Goal: Feedback & Contribution: Leave review/rating

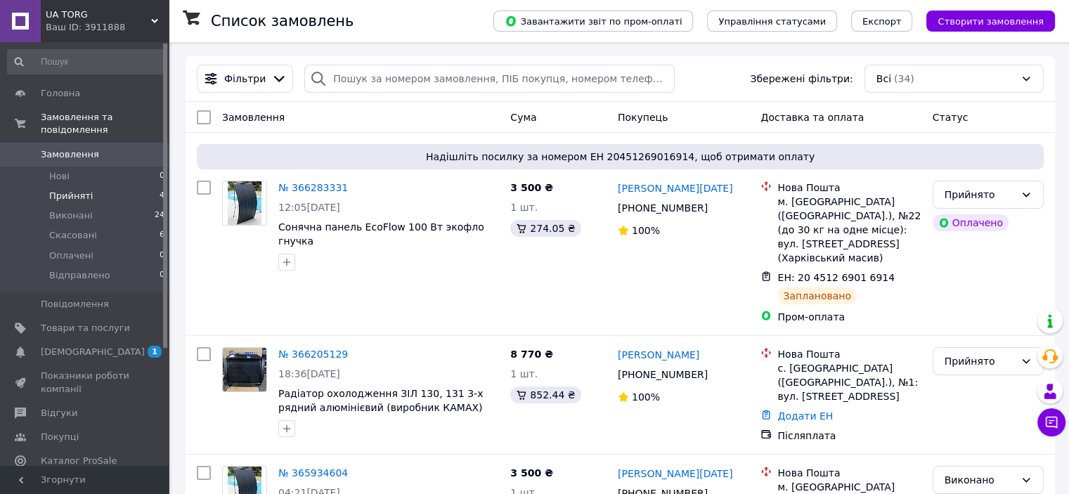
click at [150, 186] on li "Прийняті 4" at bounding box center [86, 196] width 173 height 20
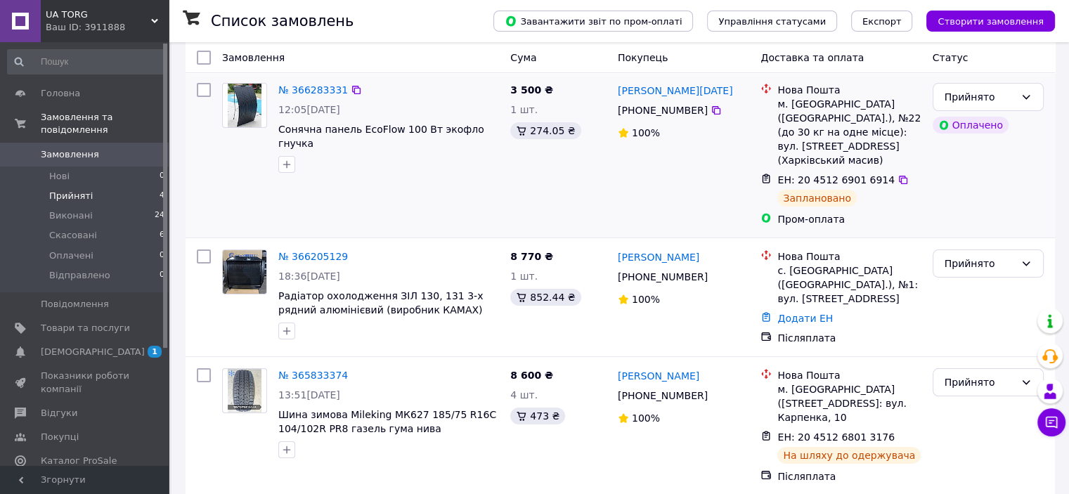
scroll to position [250, 0]
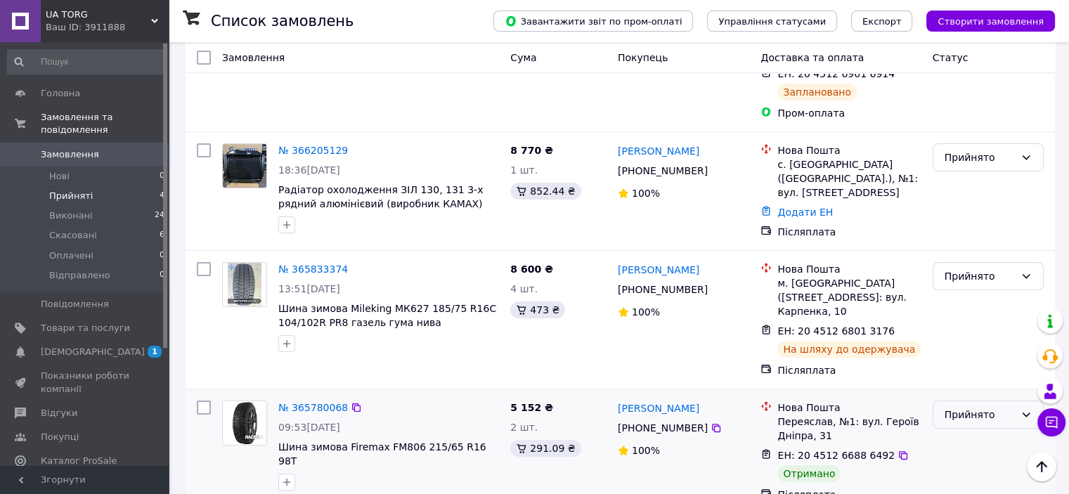
drag, startPoint x: 995, startPoint y: 379, endPoint x: 990, endPoint y: 390, distance: 12.3
click at [993, 407] on div "Прийнято" at bounding box center [980, 414] width 70 height 15
click at [974, 276] on li "Виконано" at bounding box center [988, 275] width 110 height 25
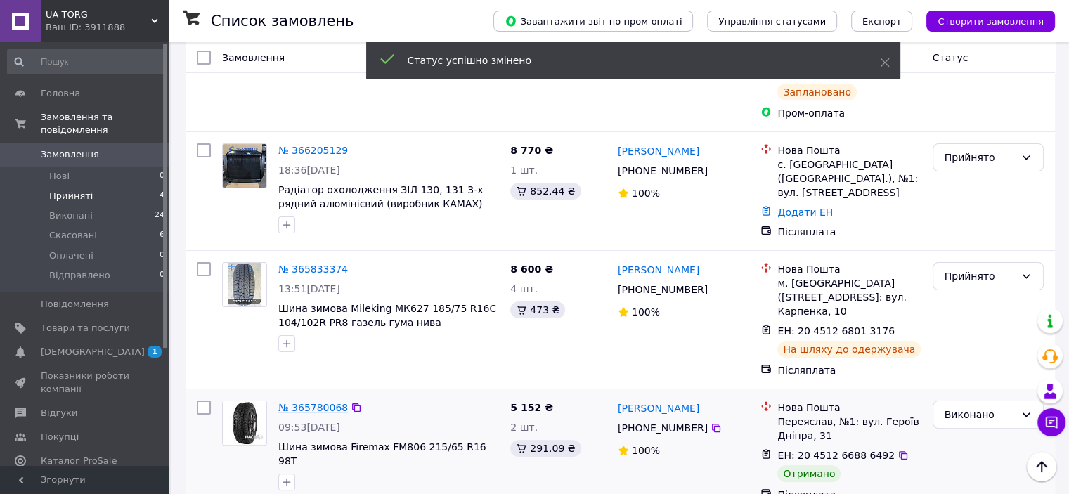
click at [322, 402] on link "№ 365780068" at bounding box center [313, 407] width 70 height 11
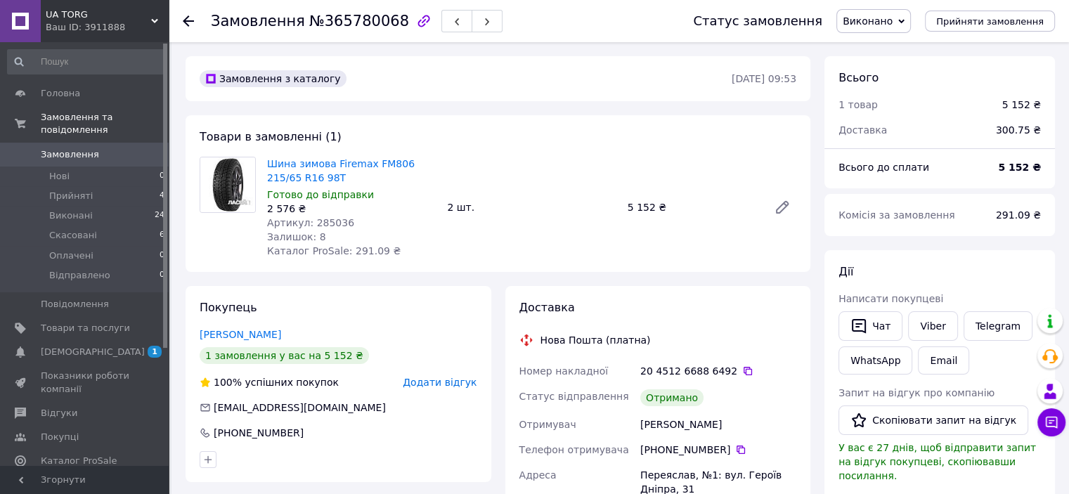
click at [433, 383] on span "Додати відгук" at bounding box center [440, 382] width 74 height 11
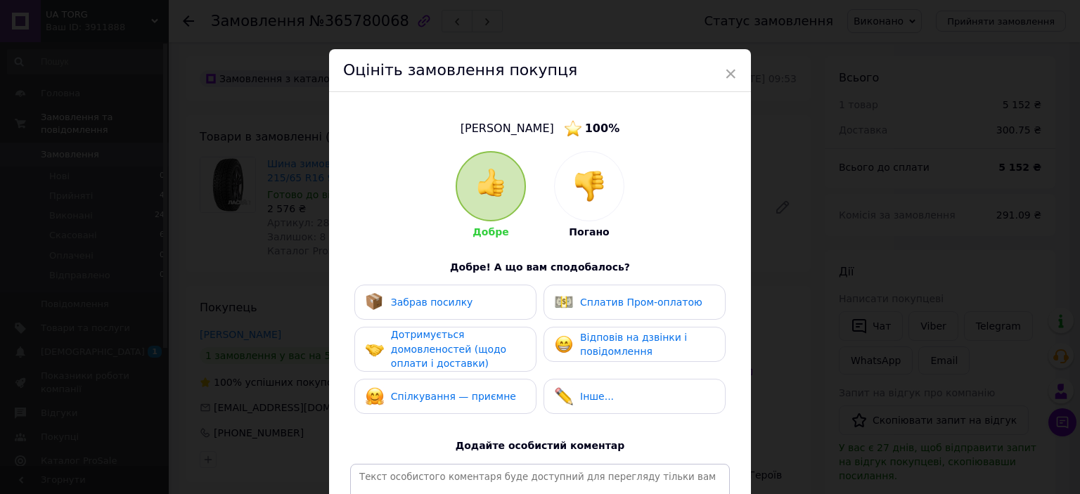
click at [478, 307] on div "Забрав посилку" at bounding box center [446, 302] width 160 height 18
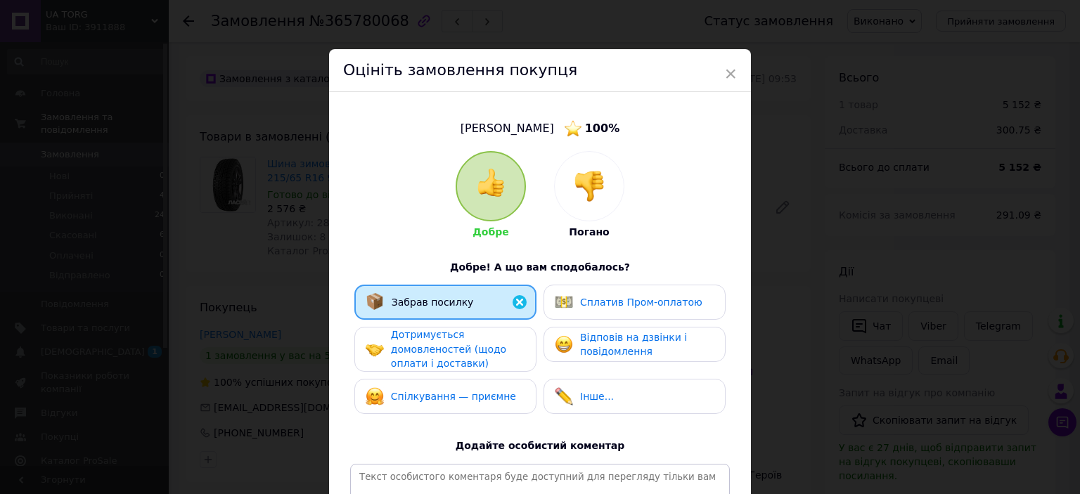
click at [464, 356] on span "Дотримується домовленостей (щодо оплати і доставки)" at bounding box center [448, 349] width 115 height 40
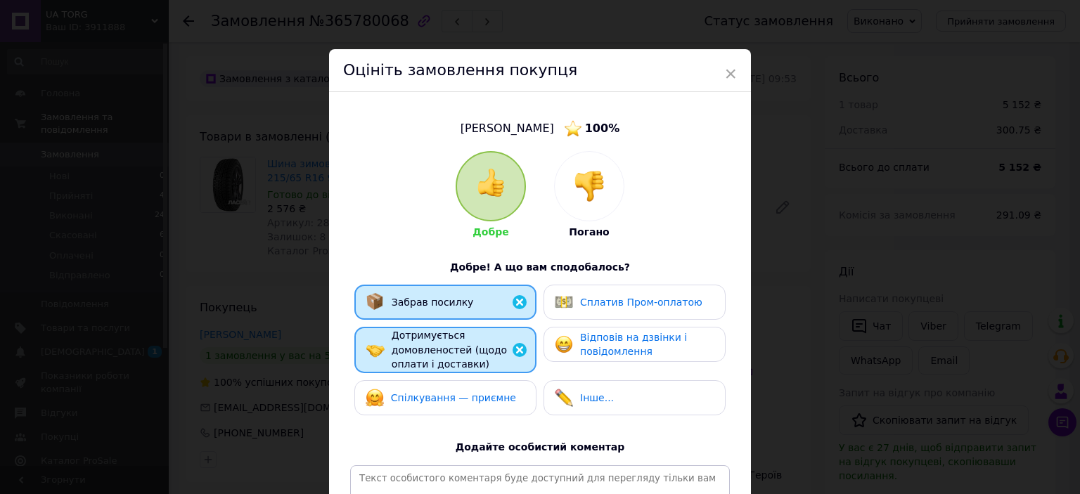
drag, startPoint x: 467, startPoint y: 401, endPoint x: 479, endPoint y: 401, distance: 12.7
click at [468, 401] on span "Спілкування — приємне" at bounding box center [453, 397] width 125 height 11
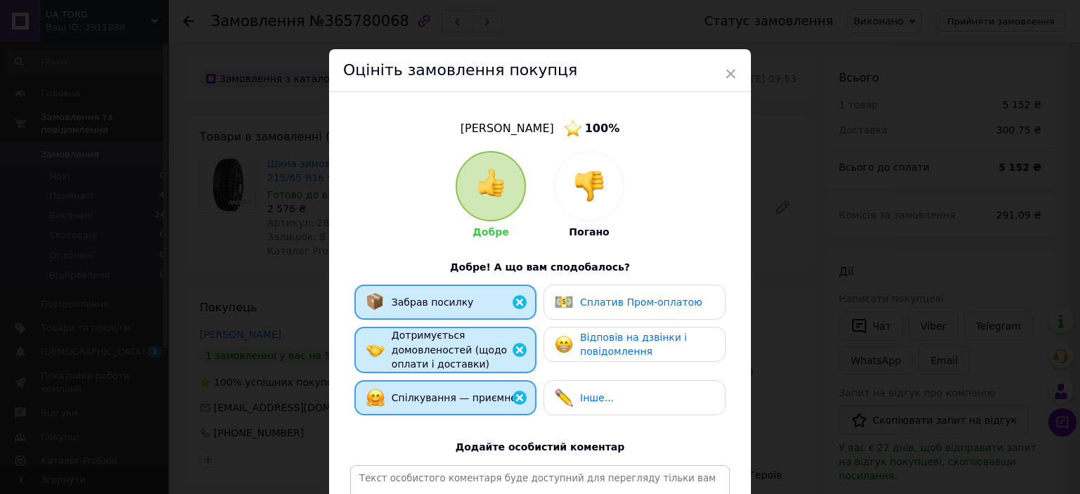
click at [679, 334] on div "Відповів на дзвінки і повідомлення" at bounding box center [647, 344] width 134 height 29
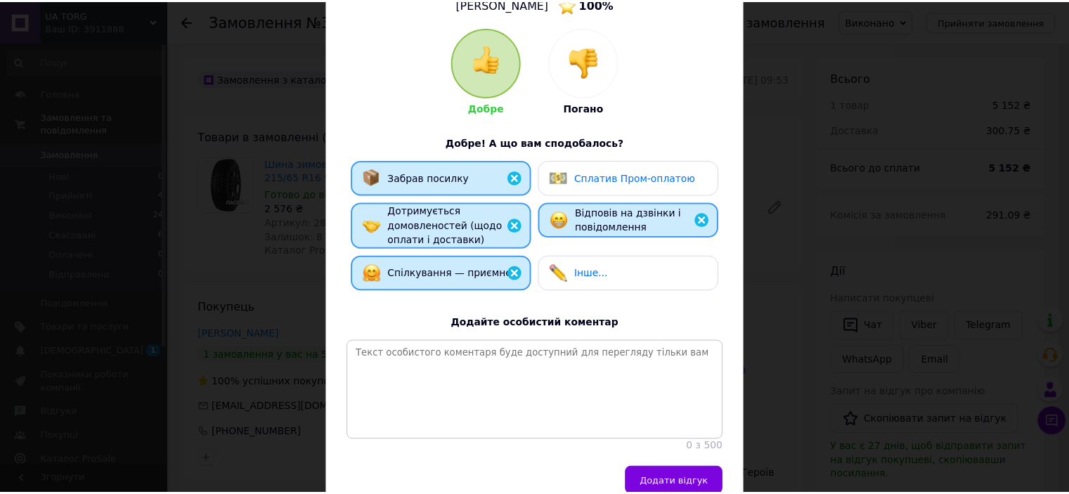
scroll to position [202, 0]
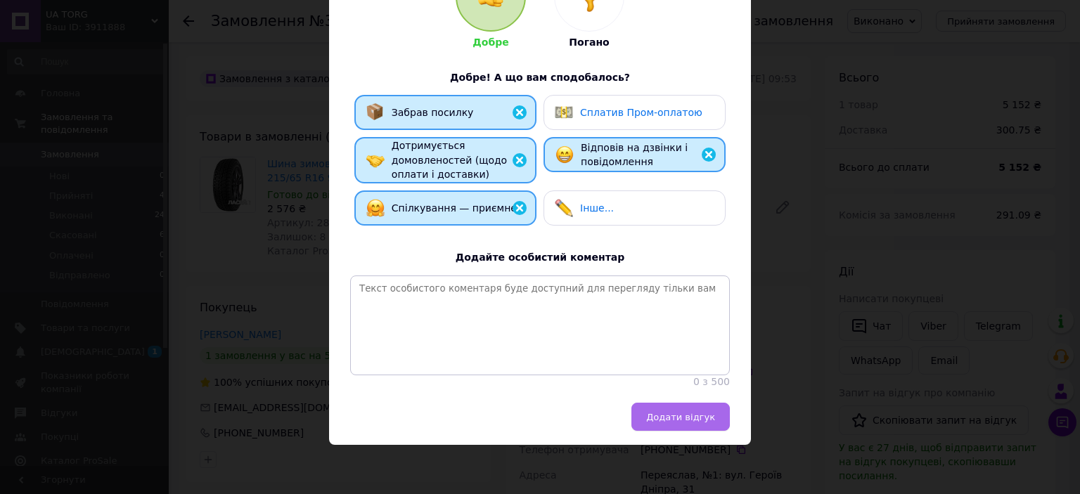
click at [709, 423] on span "Додати відгук" at bounding box center [680, 417] width 69 height 11
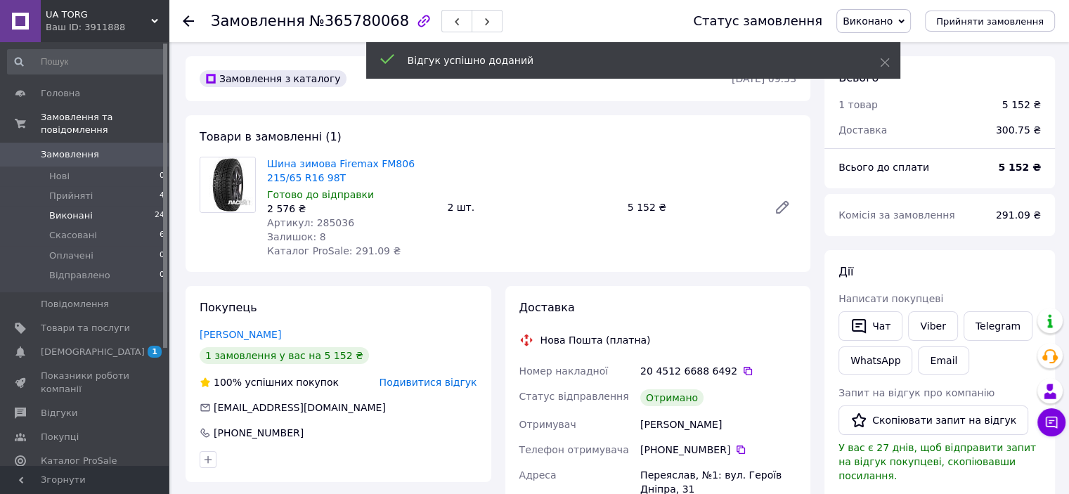
click at [110, 206] on li "Виконані 24" at bounding box center [86, 216] width 173 height 20
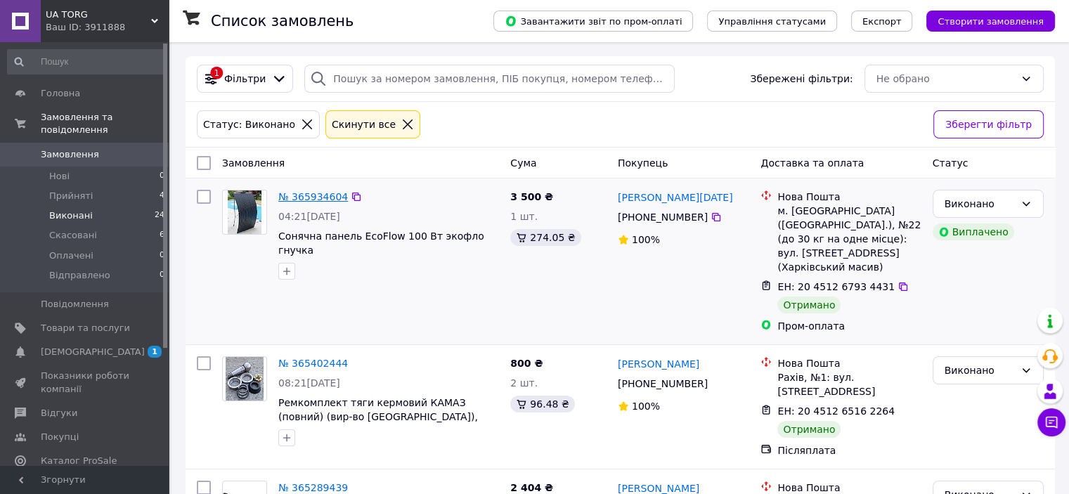
click at [290, 193] on link "№ 365934604" at bounding box center [313, 196] width 70 height 11
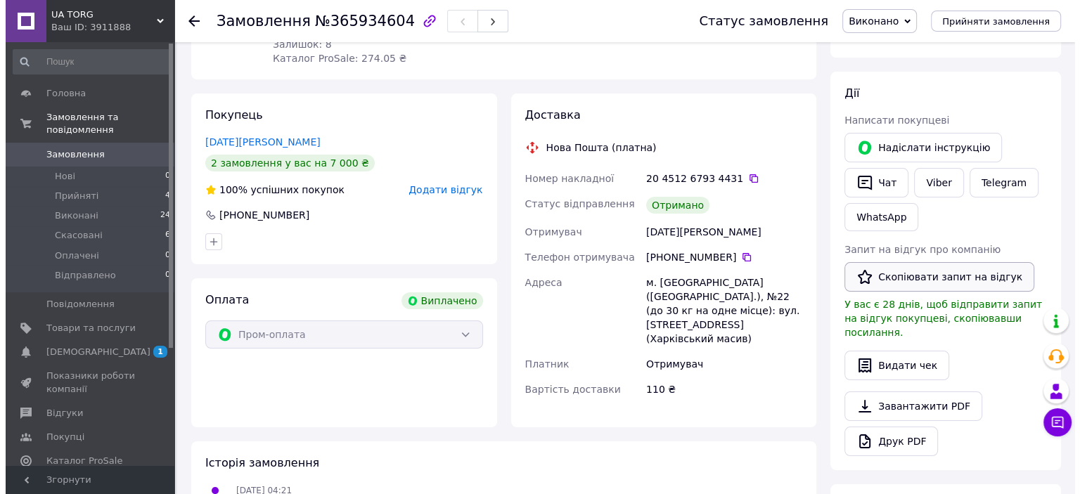
scroll to position [141, 0]
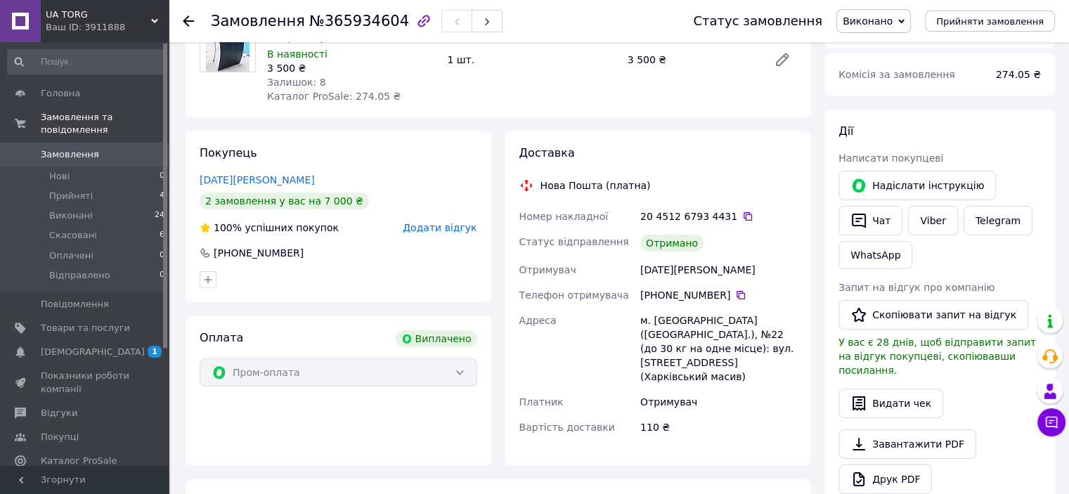
click at [428, 224] on span "Додати відгук" at bounding box center [440, 227] width 74 height 11
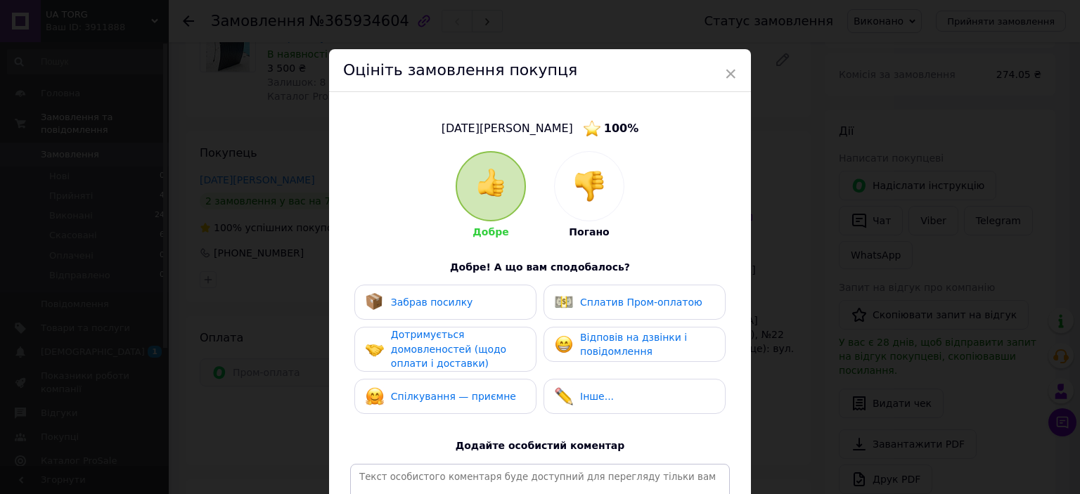
drag, startPoint x: 447, startPoint y: 299, endPoint x: 450, endPoint y: 316, distance: 17.1
click at [447, 300] on span "Забрав посилку" at bounding box center [432, 302] width 82 height 11
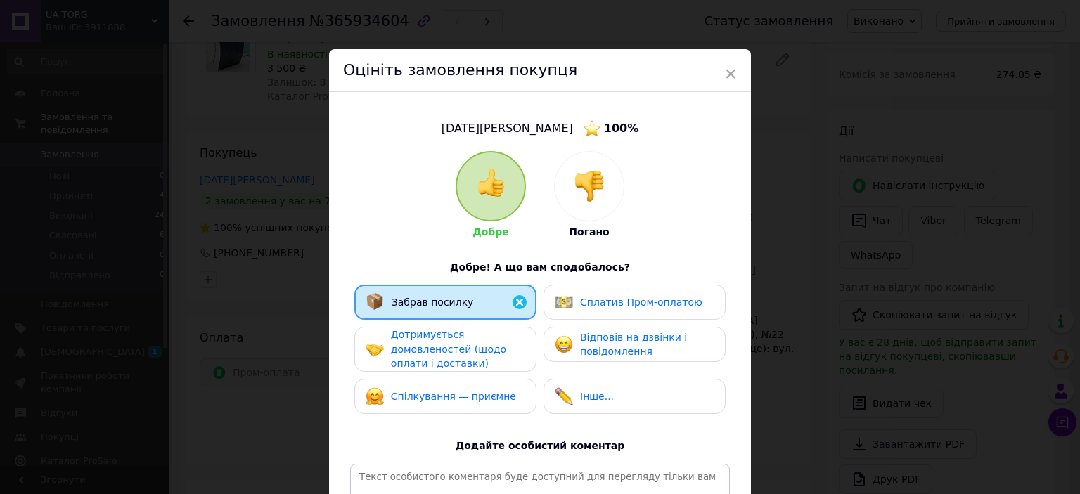
drag, startPoint x: 453, startPoint y: 352, endPoint x: 466, endPoint y: 399, distance: 49.0
click at [453, 354] on span "Дотримується домовленостей (щодо оплати і доставки)" at bounding box center [448, 349] width 115 height 40
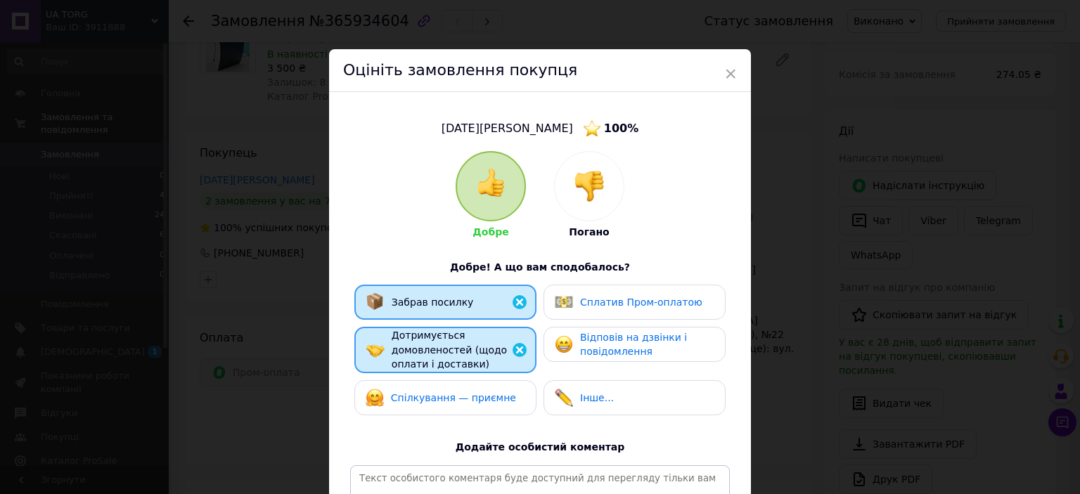
click at [466, 401] on span "Спілкування — приємне" at bounding box center [453, 397] width 125 height 11
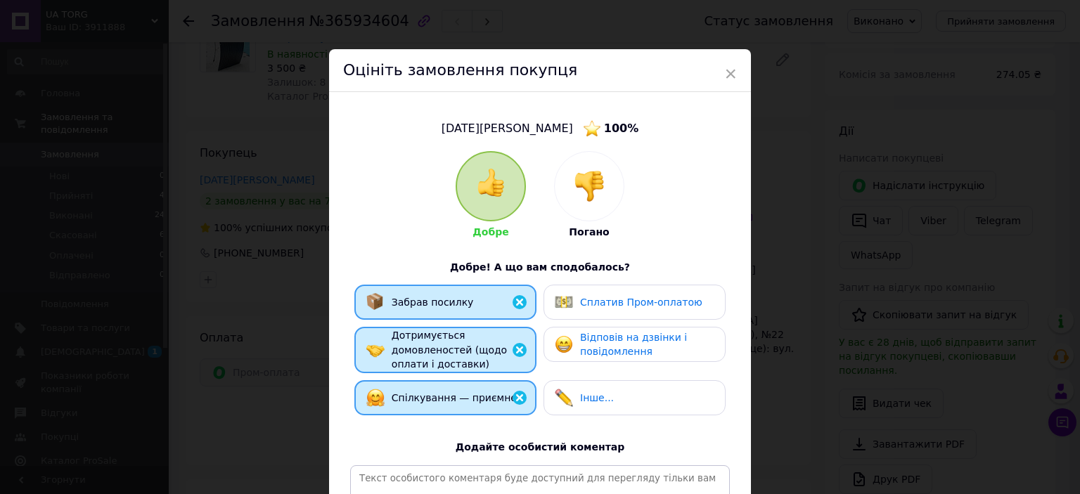
click at [603, 342] on span "Відповів на дзвінки і повідомлення" at bounding box center [633, 345] width 107 height 26
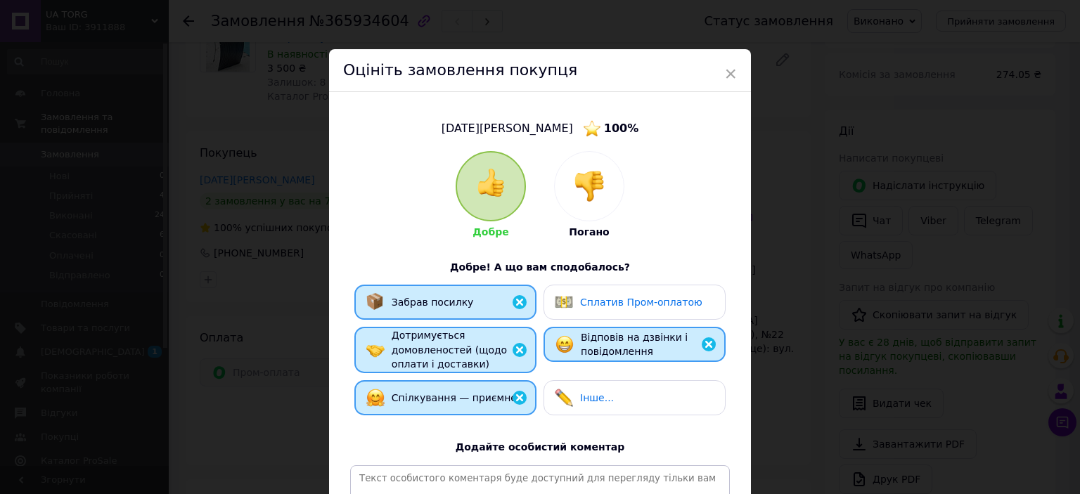
click at [612, 309] on div "Сплатив Пром-оплатою" at bounding box center [641, 302] width 122 height 15
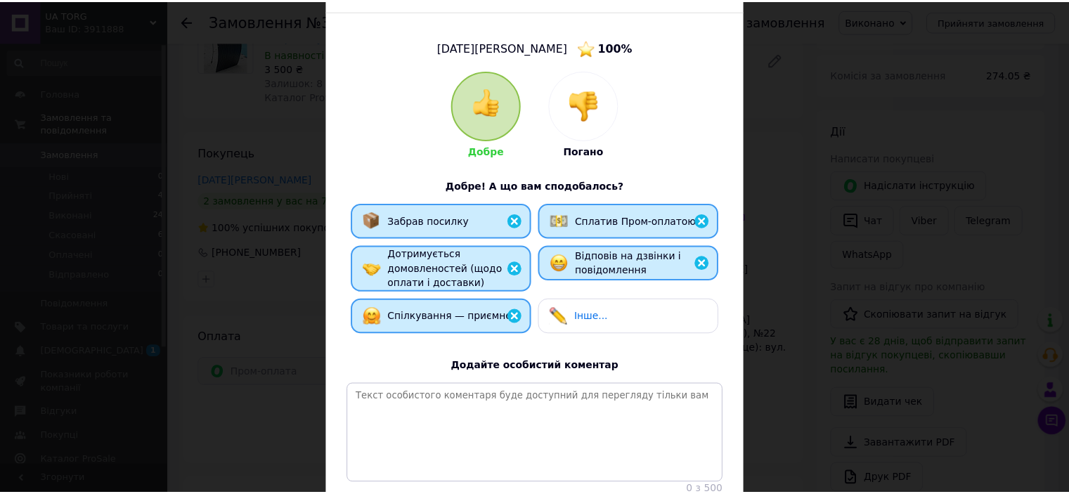
scroll to position [202, 0]
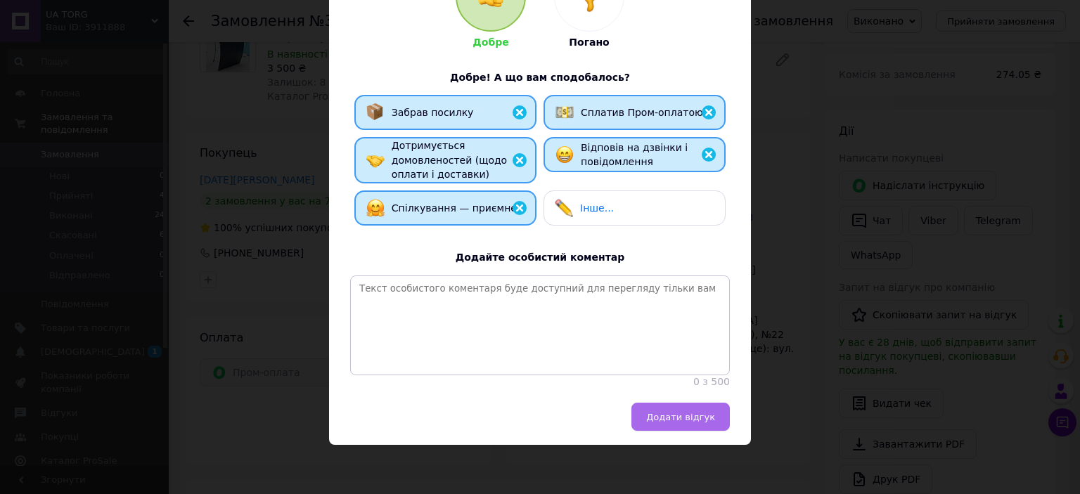
click at [678, 416] on span "Додати відгук" at bounding box center [680, 417] width 69 height 11
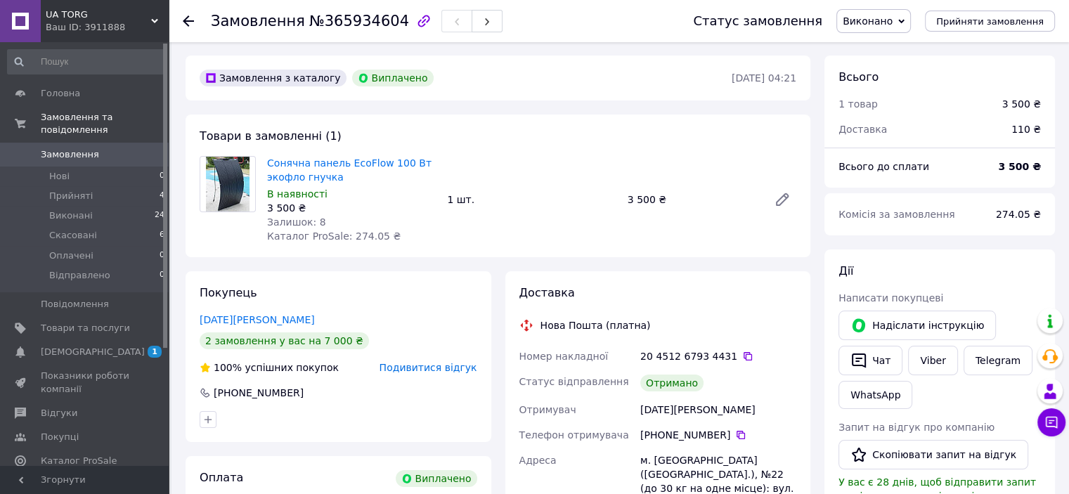
scroll to position [0, 0]
click at [191, 28] on div at bounding box center [197, 21] width 28 height 42
click at [186, 19] on use at bounding box center [188, 20] width 11 height 11
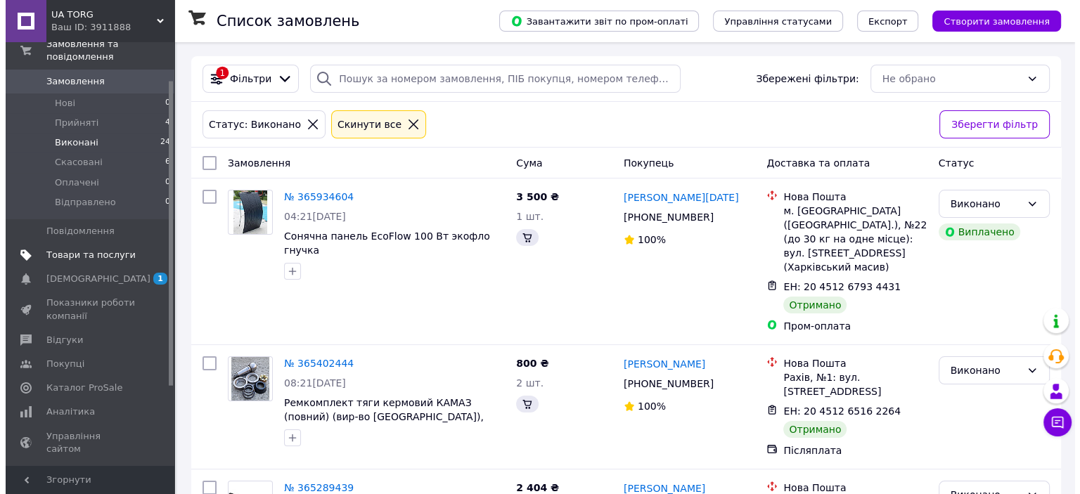
scroll to position [141, 0]
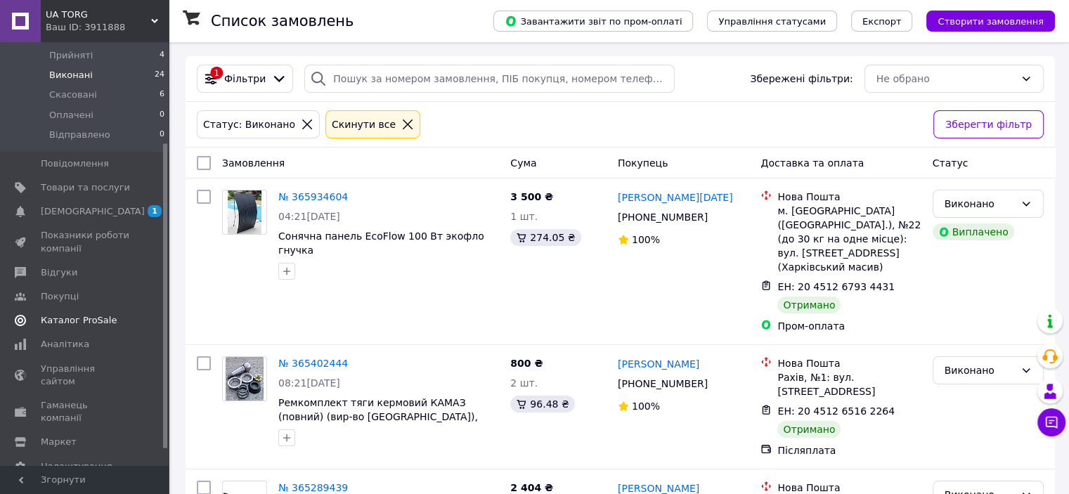
click at [121, 314] on span "Каталог ProSale" at bounding box center [85, 320] width 89 height 13
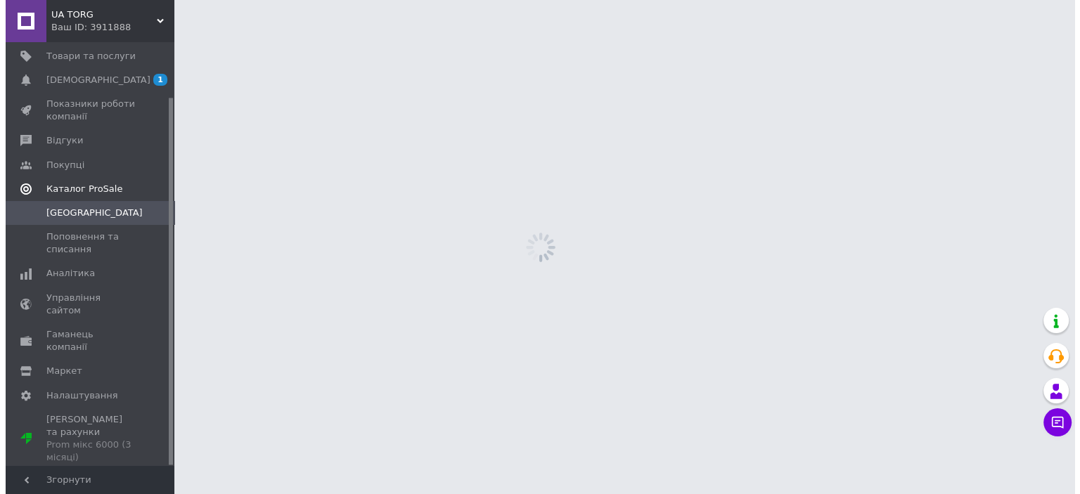
scroll to position [63, 0]
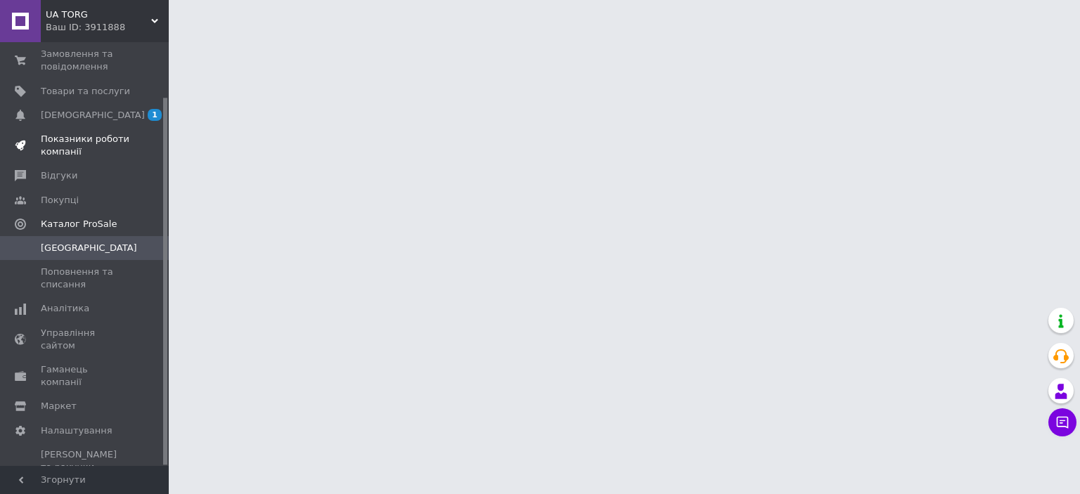
click at [146, 162] on link "Показники роботи компанії" at bounding box center [86, 145] width 173 height 37
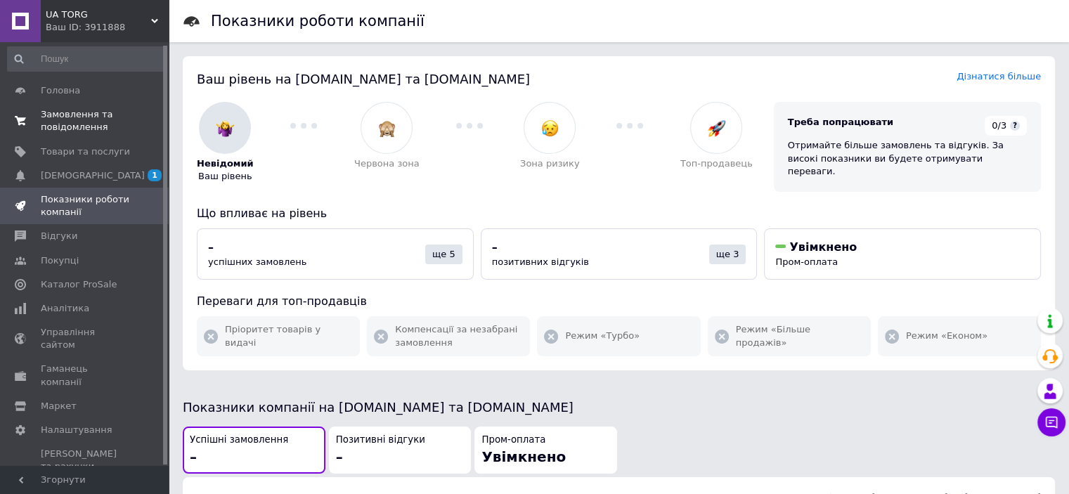
click at [125, 126] on span "Замовлення та повідомлення" at bounding box center [85, 120] width 89 height 25
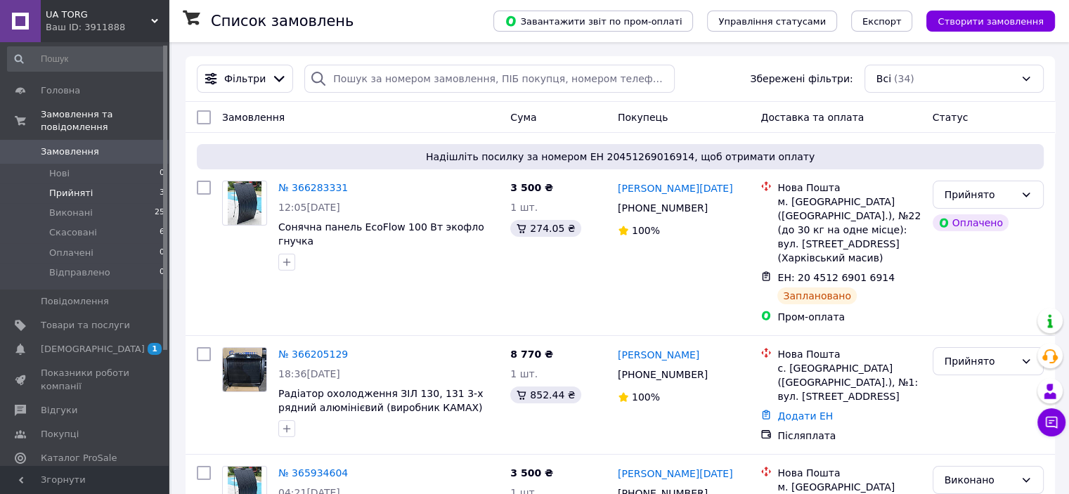
click at [137, 183] on li "Прийняті 3" at bounding box center [86, 193] width 173 height 20
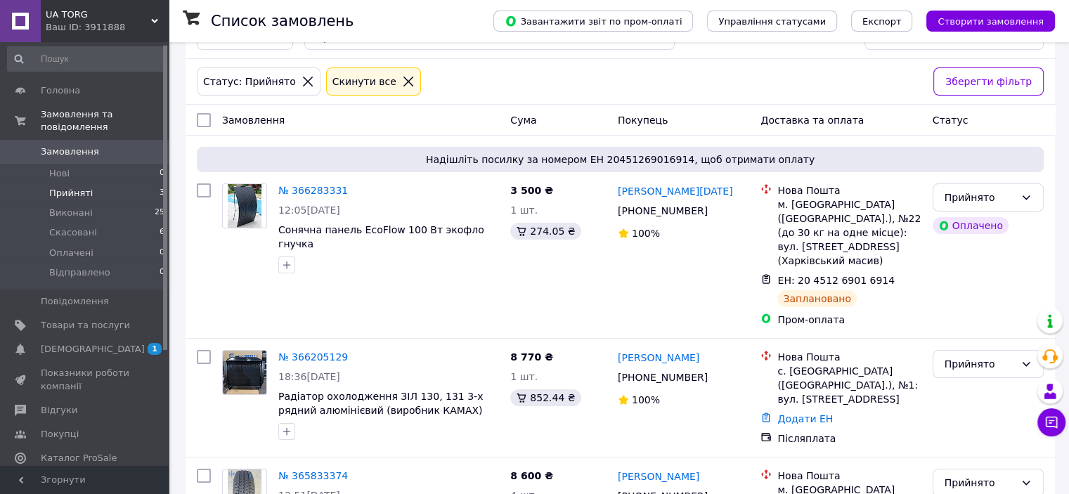
scroll to position [125, 0]
